Goal: Information Seeking & Learning: Check status

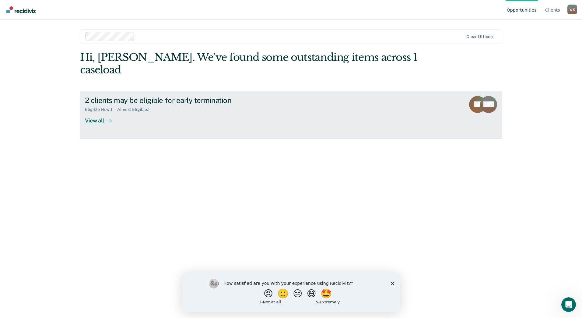
click at [87, 112] on div "View all" at bounding box center [102, 118] width 34 height 12
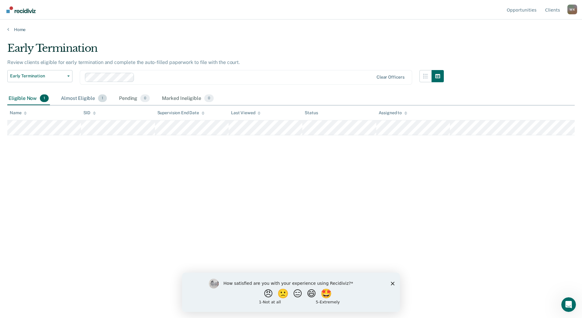
click at [80, 97] on div "Almost Eligible 1" at bounding box center [84, 98] width 48 height 13
click at [23, 99] on div "Eligible Now 1" at bounding box center [28, 98] width 43 height 13
